Goal: Information Seeking & Learning: Learn about a topic

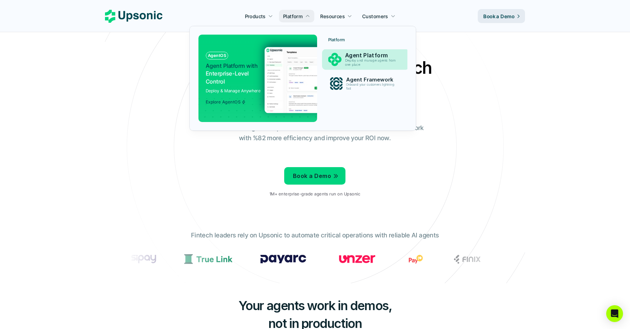
click at [346, 56] on p "Agent Platform" at bounding box center [372, 55] width 54 height 7
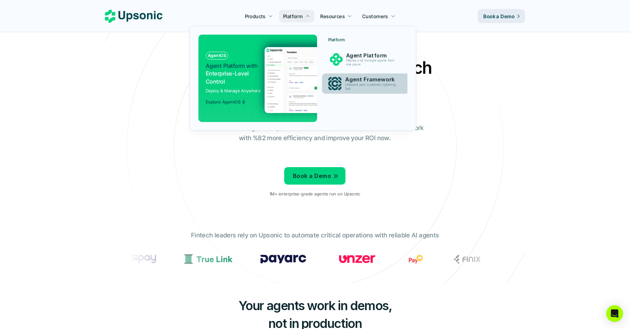
click at [361, 89] on p "Onboard your customers lightning fast" at bounding box center [372, 87] width 54 height 8
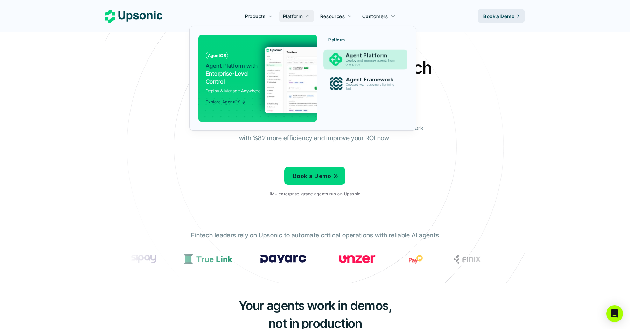
click at [360, 65] on p "Deploy and manage agents from one place" at bounding box center [372, 63] width 52 height 8
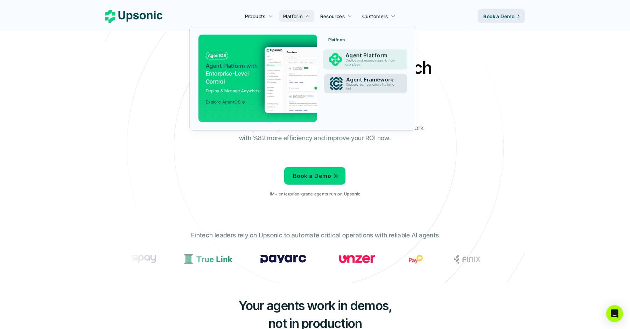
click at [352, 83] on p "Onboard your customers lightning fast" at bounding box center [371, 87] width 51 height 8
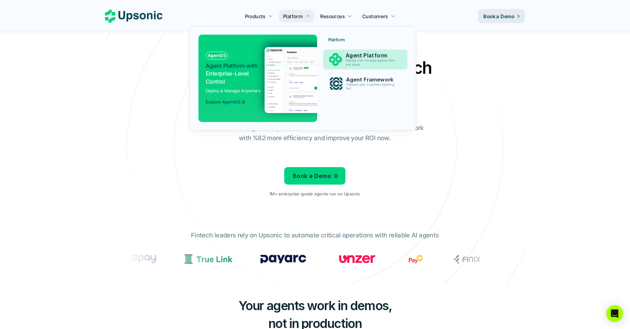
click at [351, 59] on p "Deploy and manage agents from one place" at bounding box center [371, 63] width 52 height 8
click at [340, 97] on div "Platform Agent Platform Deploy and manage agents from one place Agent Framework…" at bounding box center [365, 66] width 83 height 63
click at [273, 80] on img at bounding box center [333, 80] width 136 height 66
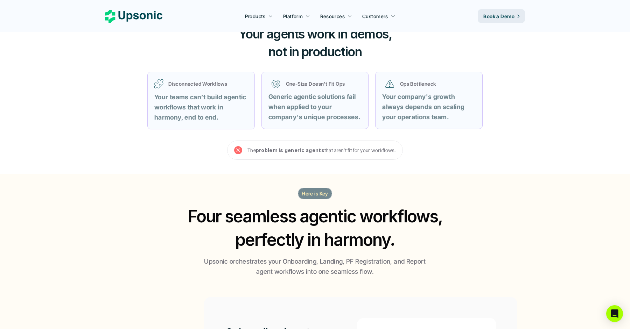
scroll to position [277, 0]
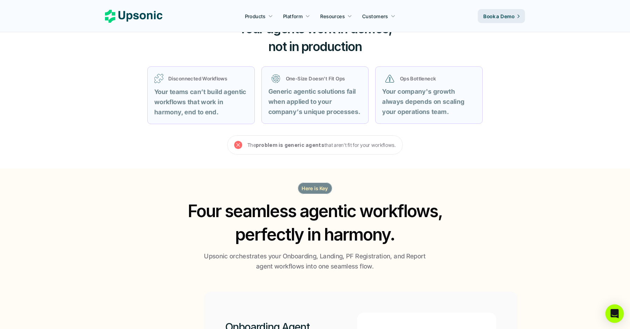
click at [616, 318] on div "Open Intercom Messenger" at bounding box center [614, 314] width 19 height 19
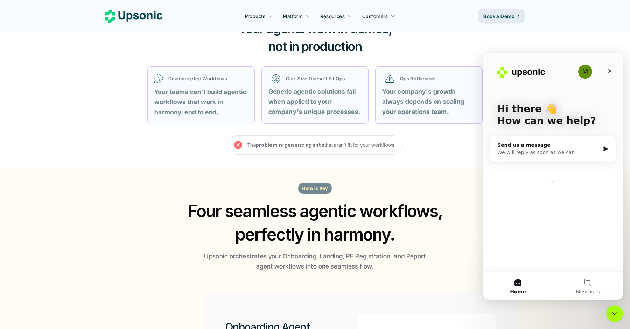
scroll to position [0, 0]
click at [585, 70] on div "M" at bounding box center [585, 72] width 14 height 14
click at [590, 290] on span "Messages" at bounding box center [588, 291] width 24 height 5
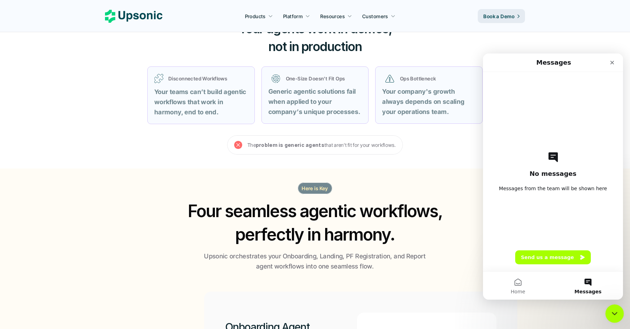
click at [610, 310] on icon "Close Intercom Messenger" at bounding box center [613, 313] width 8 height 8
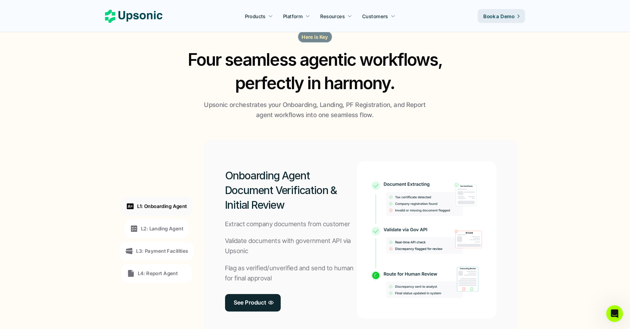
scroll to position [507, 0]
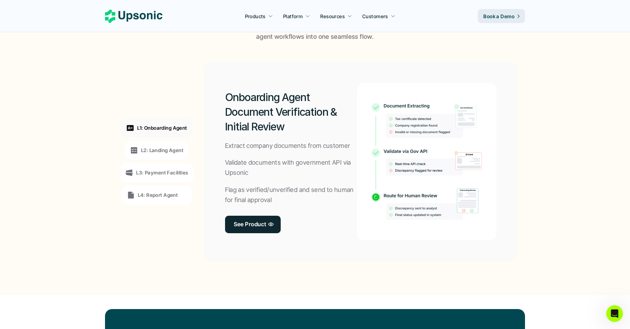
click at [163, 158] on div "L2: Landing Agent" at bounding box center [157, 150] width 64 height 19
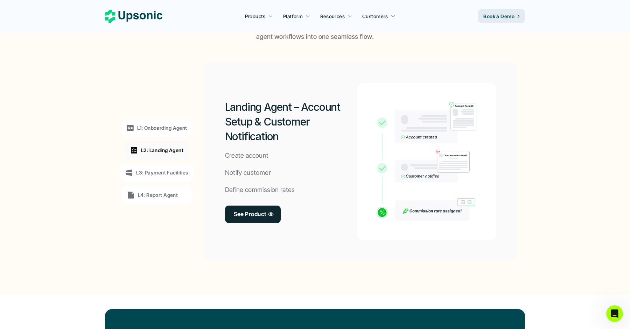
click at [161, 164] on div "L3: Payment Facilities" at bounding box center [156, 172] width 73 height 19
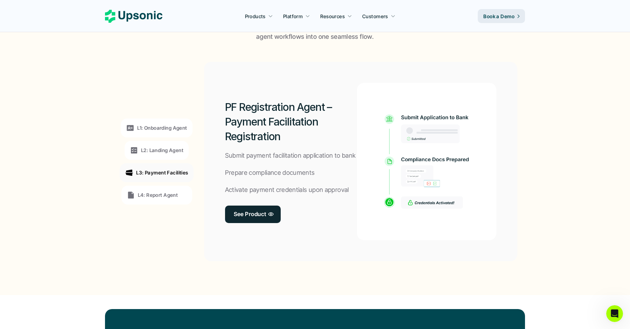
click at [159, 135] on div "L1: Onboarding Agent" at bounding box center [156, 128] width 71 height 19
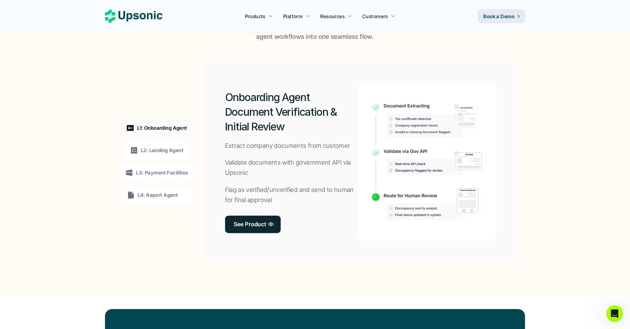
click at [160, 149] on p "L2: Landing Agent" at bounding box center [162, 150] width 42 height 7
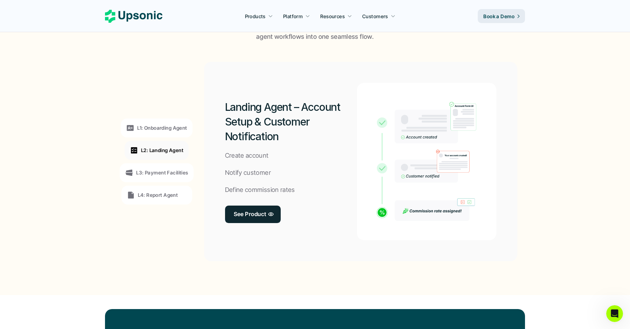
click at [159, 170] on p "L3: Payment Facilities" at bounding box center [162, 172] width 52 height 7
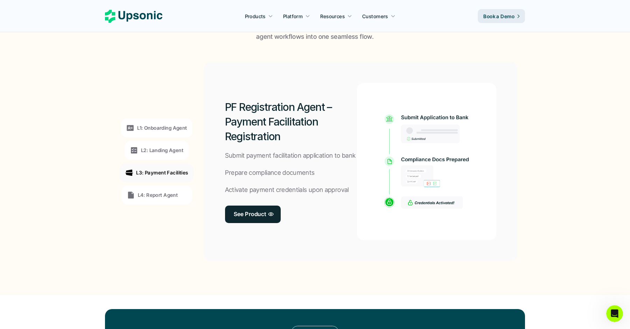
click at [159, 189] on div "L4: Report Agent" at bounding box center [156, 195] width 71 height 19
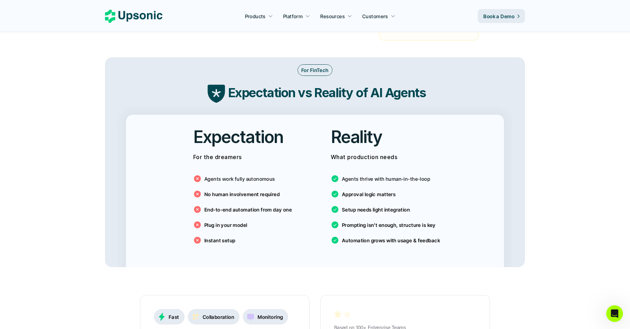
scroll to position [1124, 0]
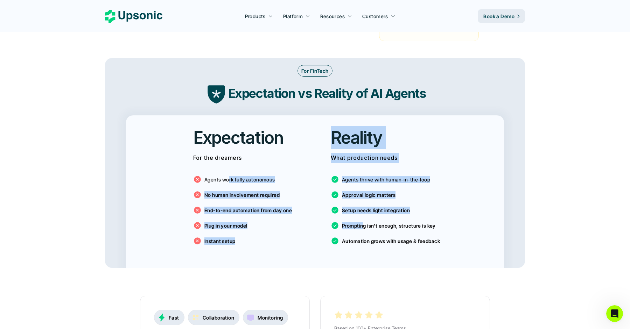
drag, startPoint x: 227, startPoint y: 172, endPoint x: 361, endPoint y: 216, distance: 141.5
click at [362, 216] on div "Expectation For the dreamers Agents work fully autonomous No human involvement …" at bounding box center [315, 191] width 378 height 153
click at [361, 222] on p "Prompting isn’t enough, structure is key" at bounding box center [389, 225] width 94 height 7
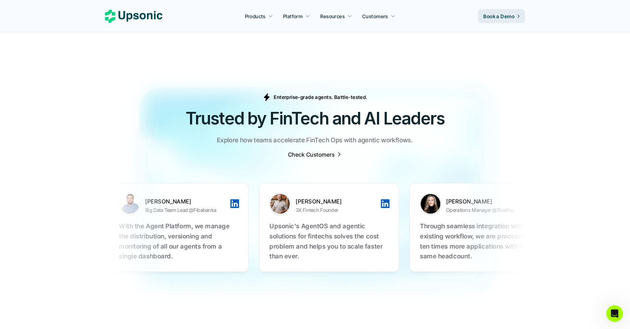
scroll to position [2176, 0]
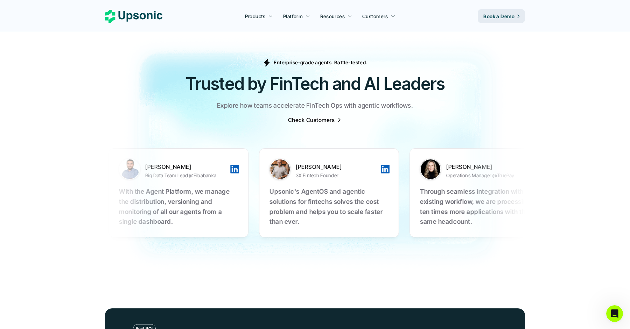
drag, startPoint x: 356, startPoint y: 183, endPoint x: 277, endPoint y: 183, distance: 78.4
click at [323, 233] on section "[PERSON_NAME] Big Data Team Lead @Fibabanka With the Agent Platform, we manage …" at bounding box center [315, 193] width 420 height 124
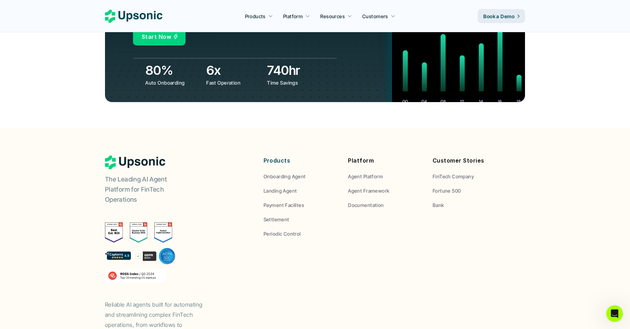
scroll to position [2595, 0]
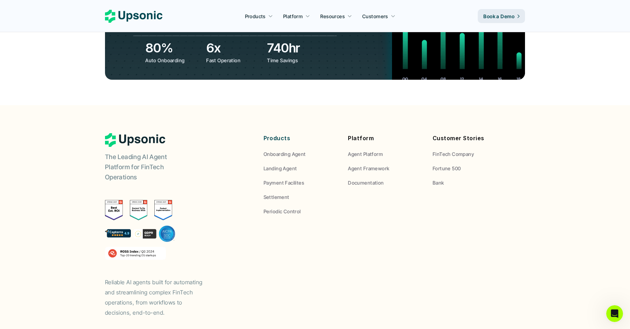
click at [287, 165] on p "Landing Agent" at bounding box center [279, 168] width 33 height 7
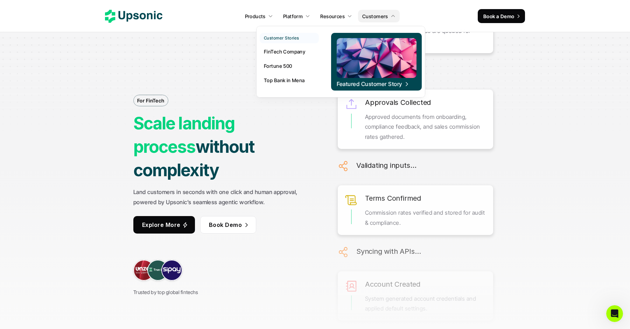
click at [293, 48] on p "FinTech Company" at bounding box center [284, 51] width 41 height 7
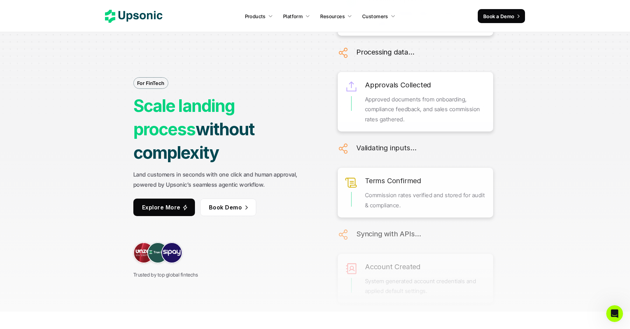
scroll to position [17, 0]
click at [161, 243] on link at bounding box center [161, 253] width 21 height 21
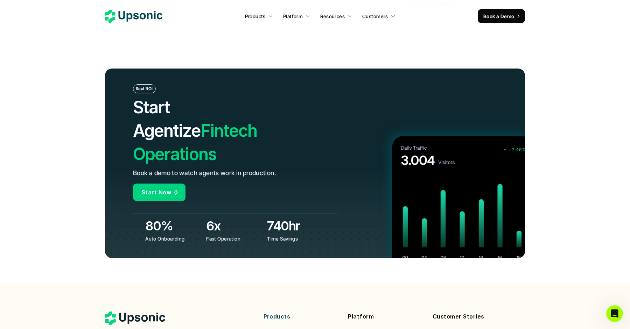
scroll to position [2538, 0]
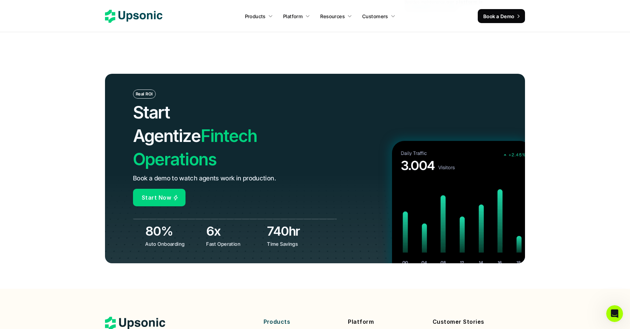
drag, startPoint x: 134, startPoint y: 76, endPoint x: 312, endPoint y: 184, distance: 208.5
click at [312, 184] on div "Real ROI Start Agentize Fintech Operations Book a demo to watch agents work in …" at bounding box center [235, 169] width 204 height 158
click at [312, 223] on h3 "740hr" at bounding box center [295, 231] width 57 height 17
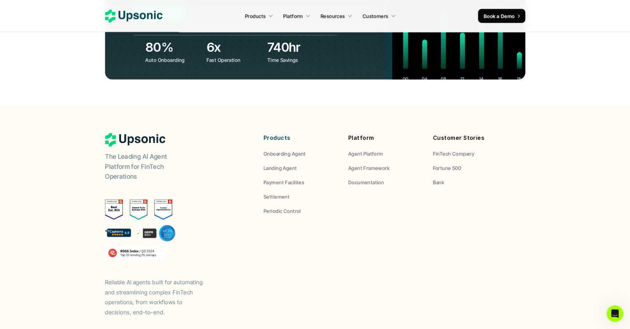
scroll to position [2722, 0]
click at [275, 179] on p "Payment Facilites" at bounding box center [283, 182] width 41 height 7
